Goal: Information Seeking & Learning: Learn about a topic

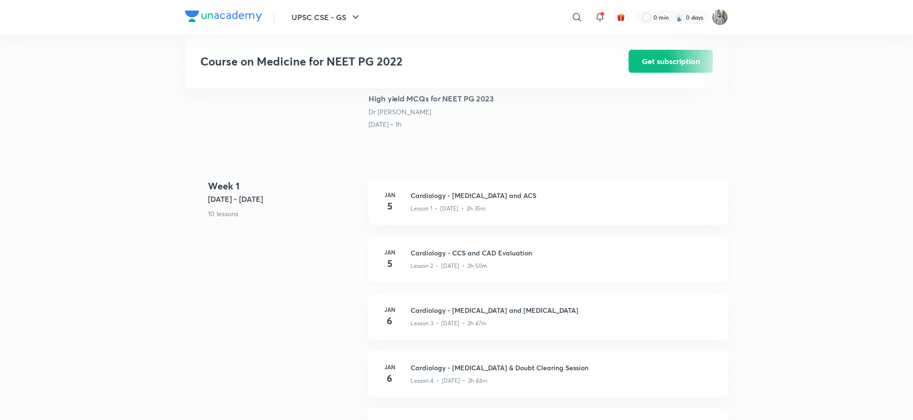
scroll to position [517, 0]
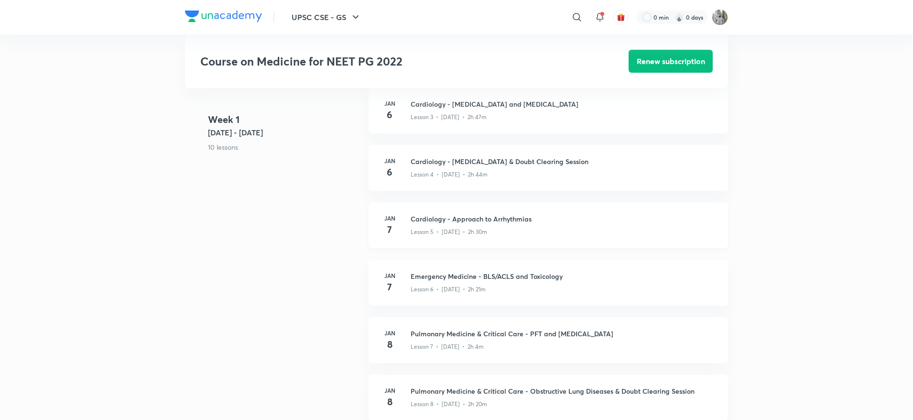
click at [439, 210] on div "Jan 7 Cardiology - Approach to Arrhythmias Lesson 5 • Jan 7 • 2h 30m" at bounding box center [549, 225] width 360 height 46
